Goal: Communication & Community: Answer question/provide support

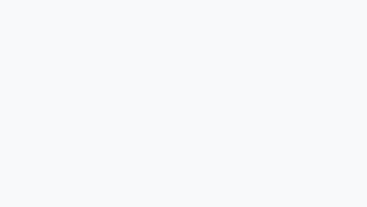
select select "100"
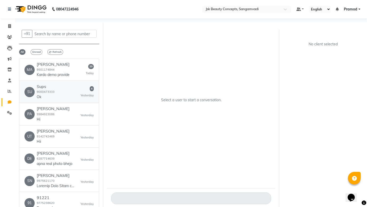
click at [70, 89] on div "SU Sups 9000473333 Ok 4 Yesterday" at bounding box center [58, 92] width 69 height 16
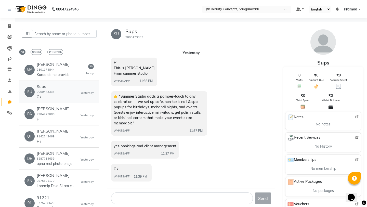
scroll to position [3, 0]
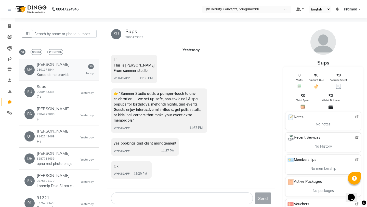
click at [68, 66] on h6 "[PERSON_NAME]" at bounding box center [53, 64] width 33 height 5
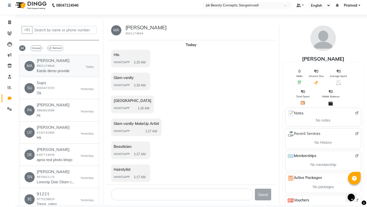
scroll to position [0, 0]
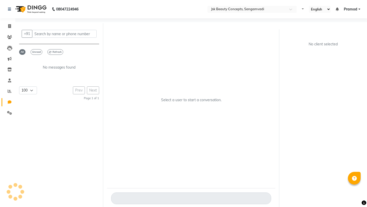
select select "100"
